Goal: Task Accomplishment & Management: Complete application form

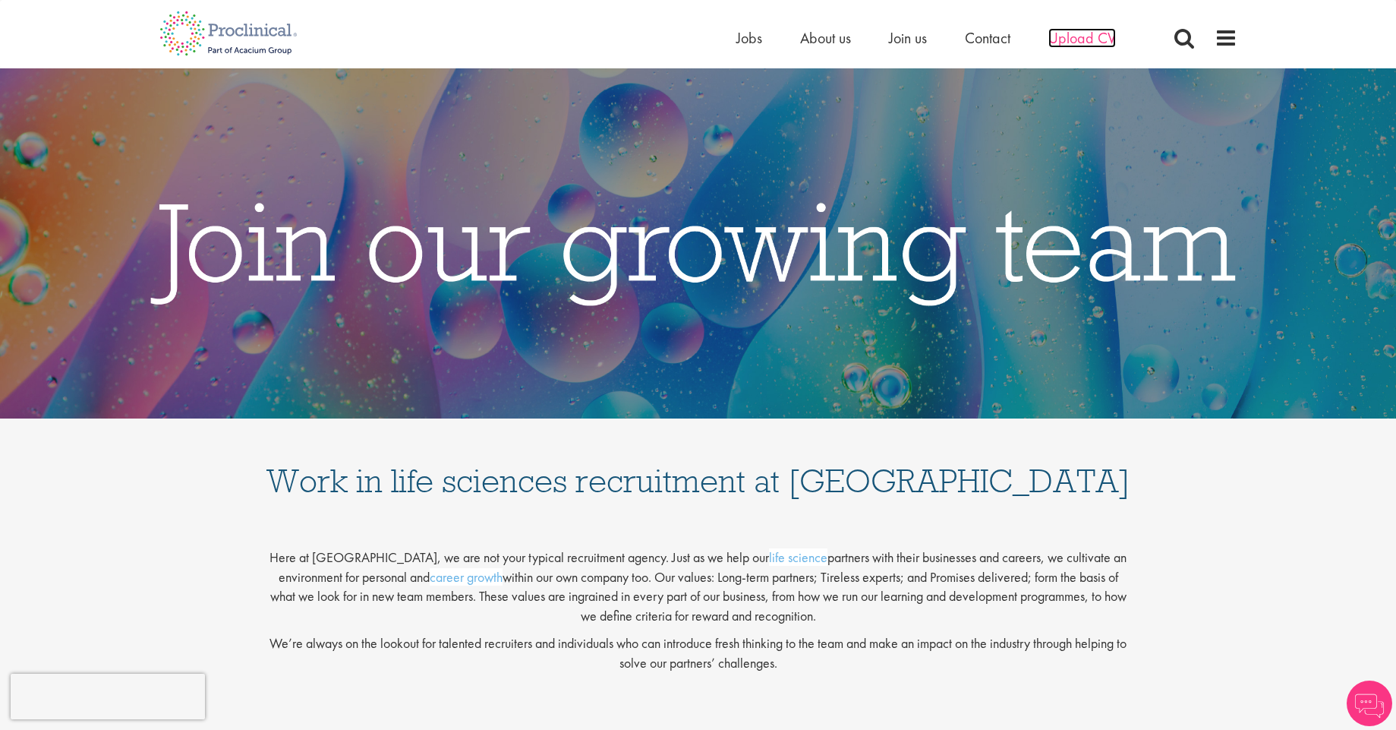
click at [1088, 43] on span "Upload CV" at bounding box center [1082, 38] width 68 height 20
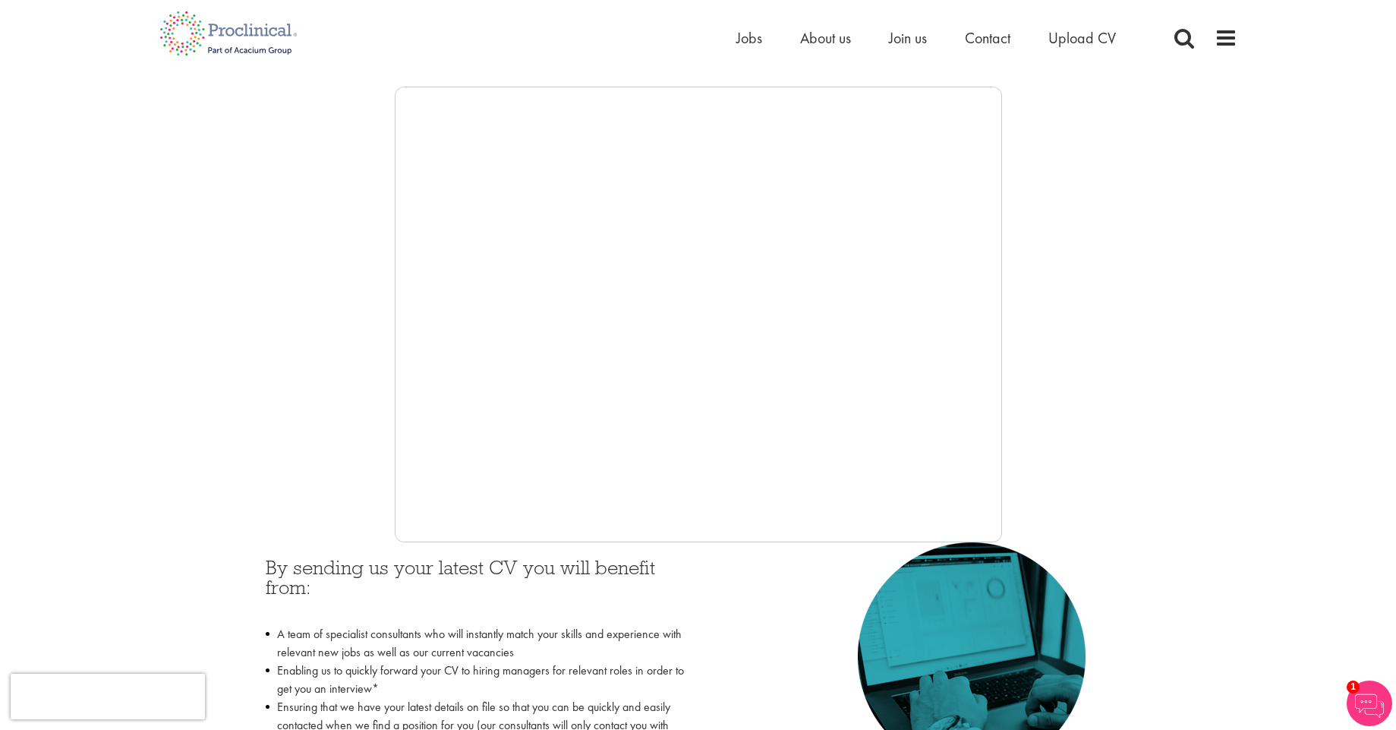
scroll to position [524, 0]
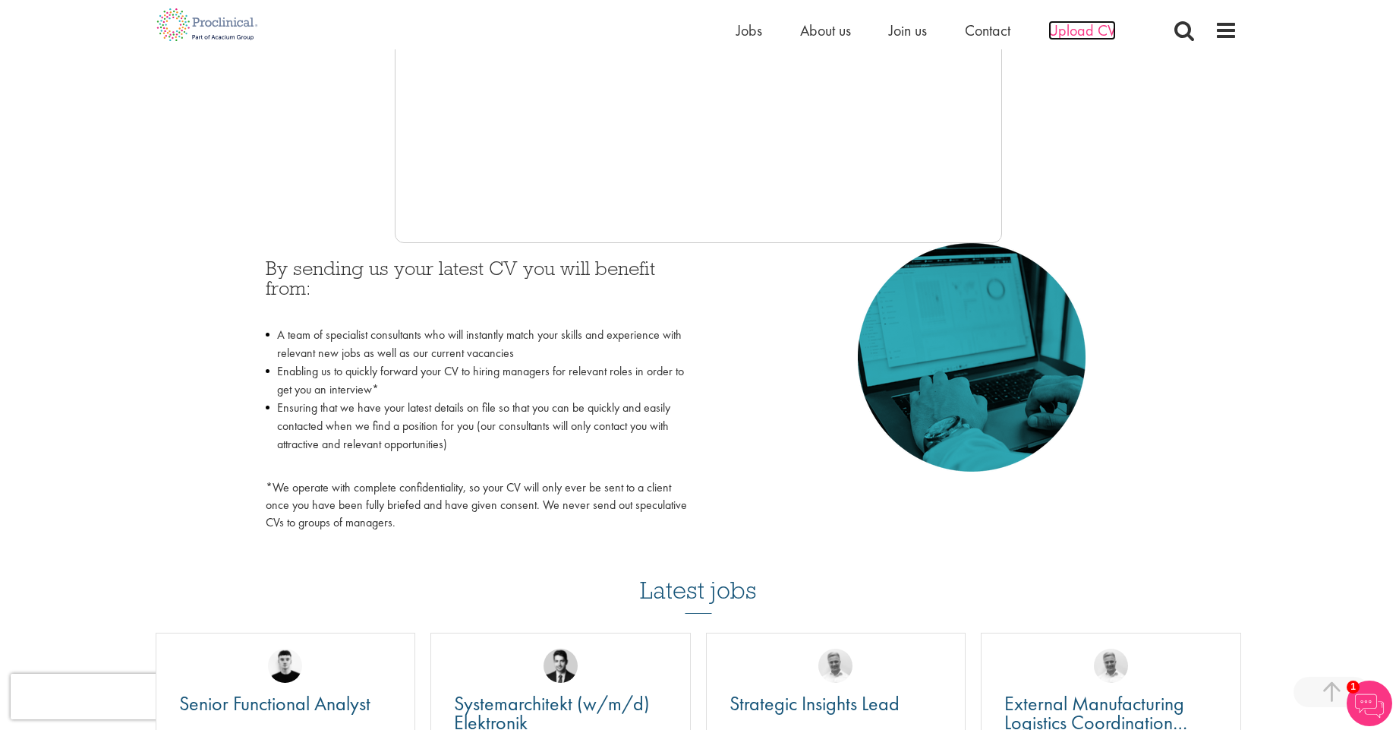
click at [1077, 28] on span "Upload CV" at bounding box center [1082, 30] width 68 height 20
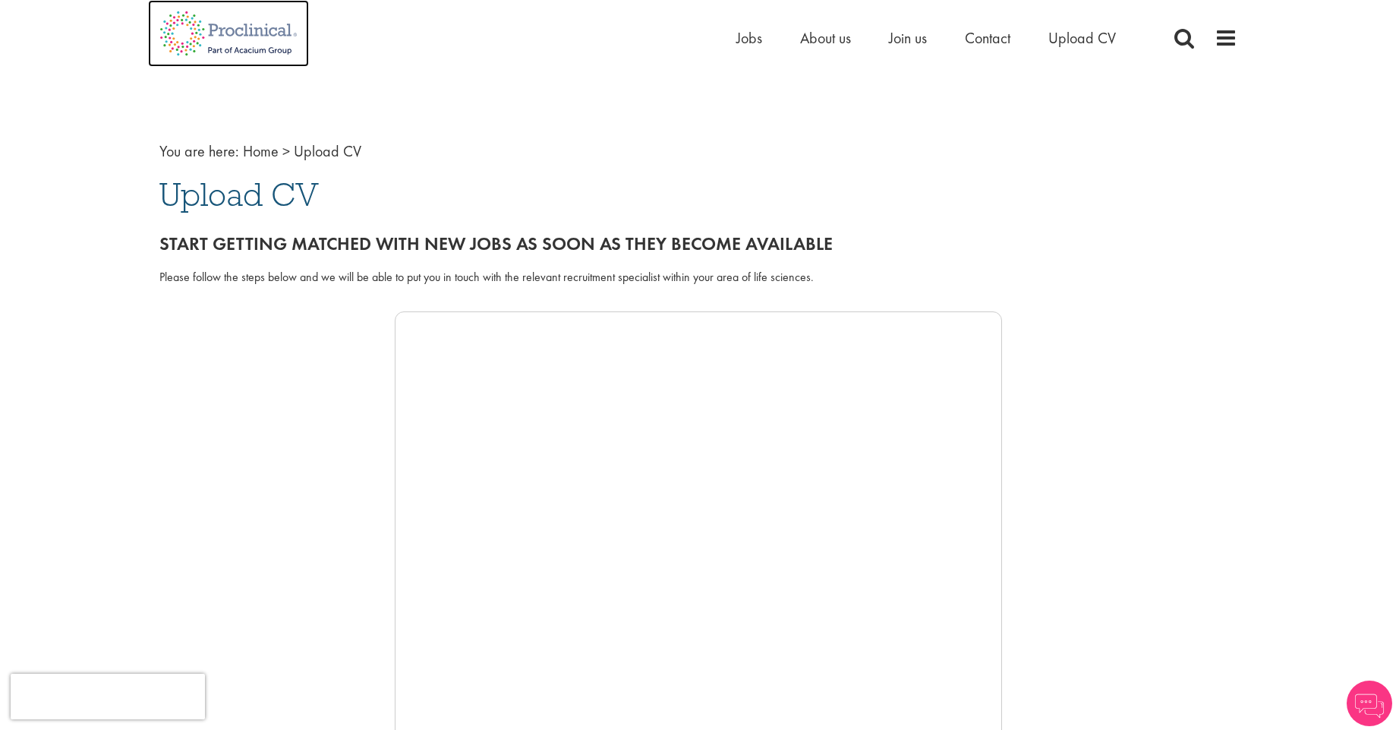
click at [229, 29] on img at bounding box center [228, 33] width 161 height 67
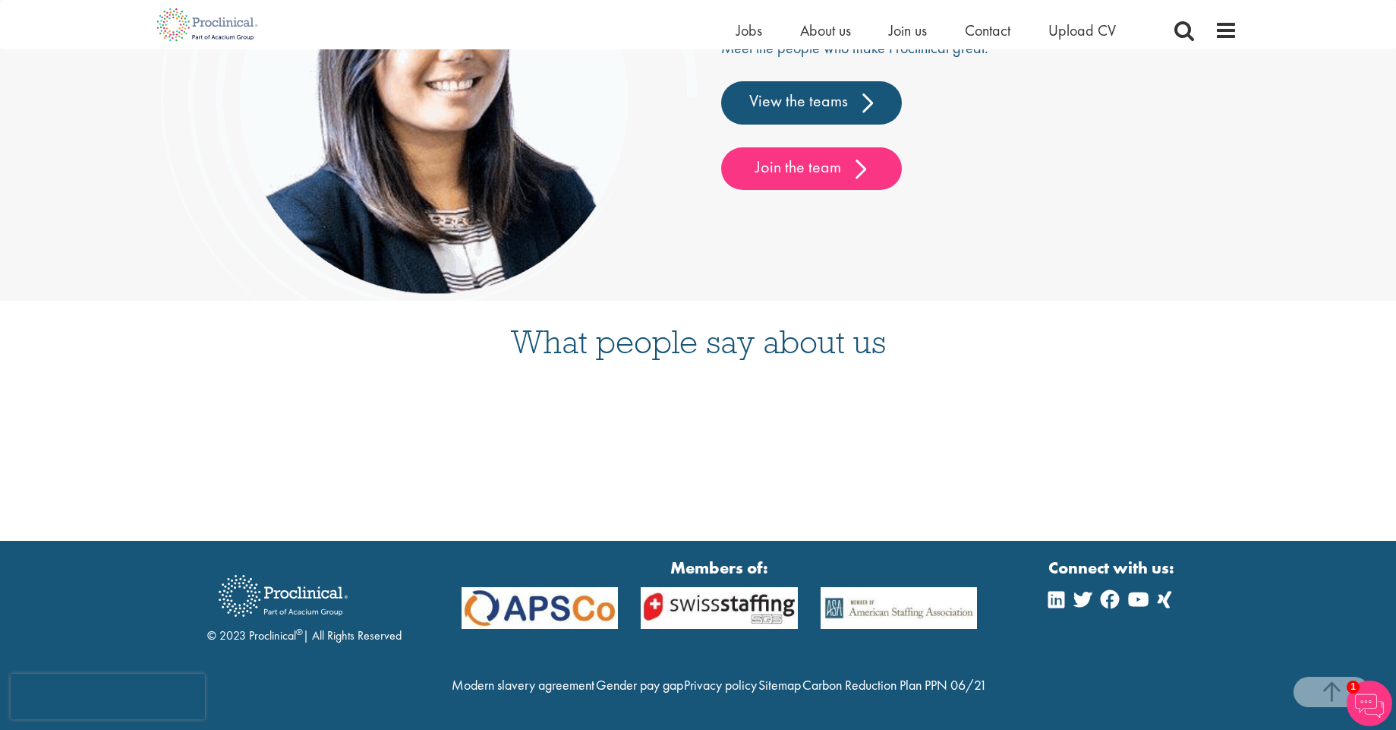
scroll to position [4040, 0]
